Goal: Task Accomplishment & Management: Manage account settings

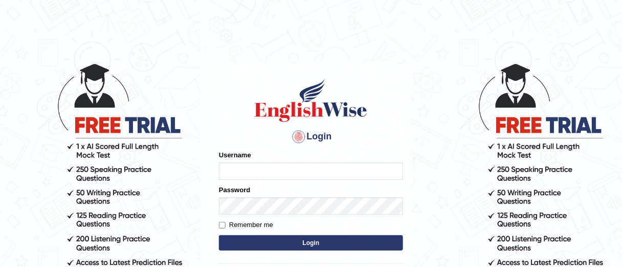
type input "sam_123"
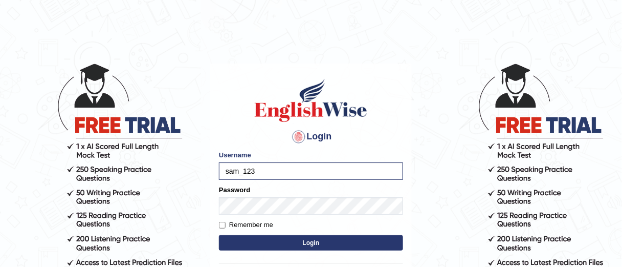
click at [259, 225] on label "Remember me" at bounding box center [246, 225] width 54 height 10
click at [226, 225] on input "Remember me" at bounding box center [222, 225] width 7 height 7
checkbox input "true"
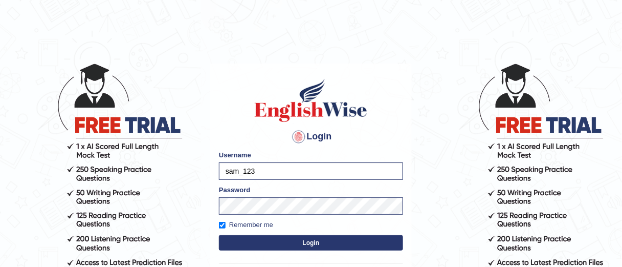
click at [292, 239] on button "Login" at bounding box center [311, 242] width 184 height 15
